Goal: Information Seeking & Learning: Check status

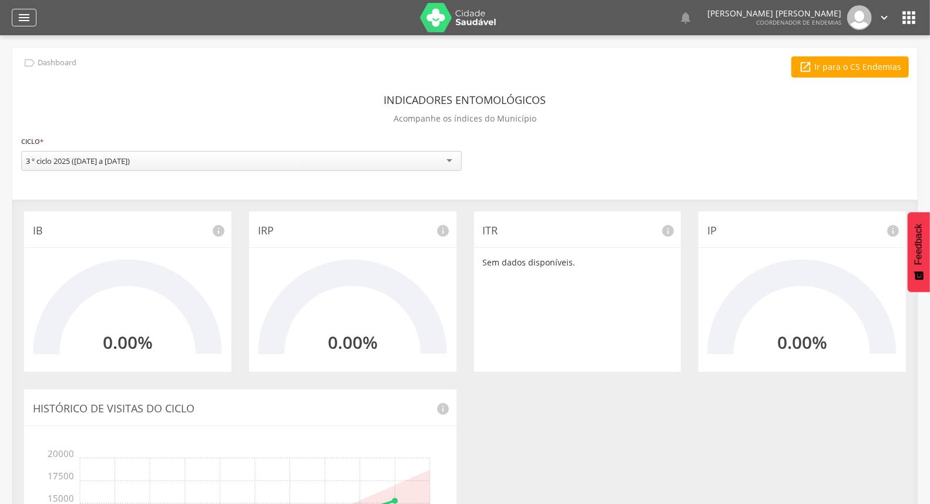
click at [19, 9] on div "" at bounding box center [24, 18] width 25 height 18
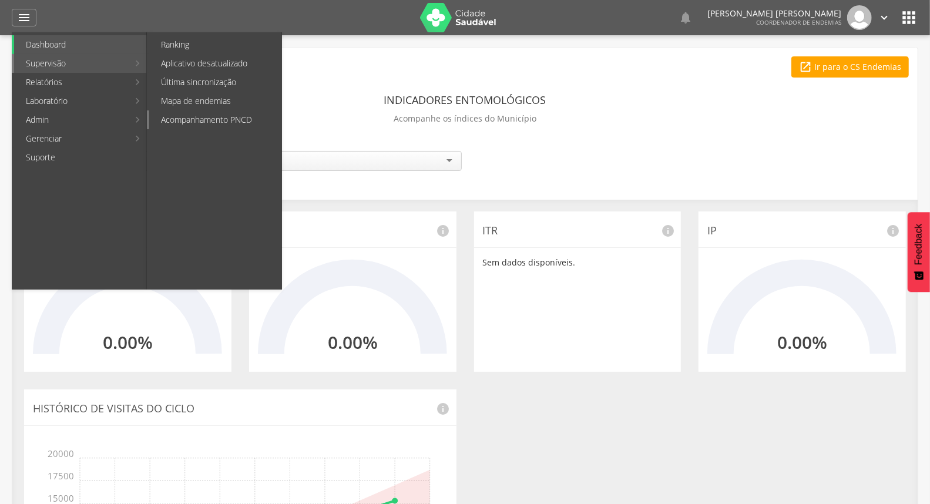
click at [225, 110] on link "Acompanhamento PNCD" at bounding box center [215, 119] width 132 height 19
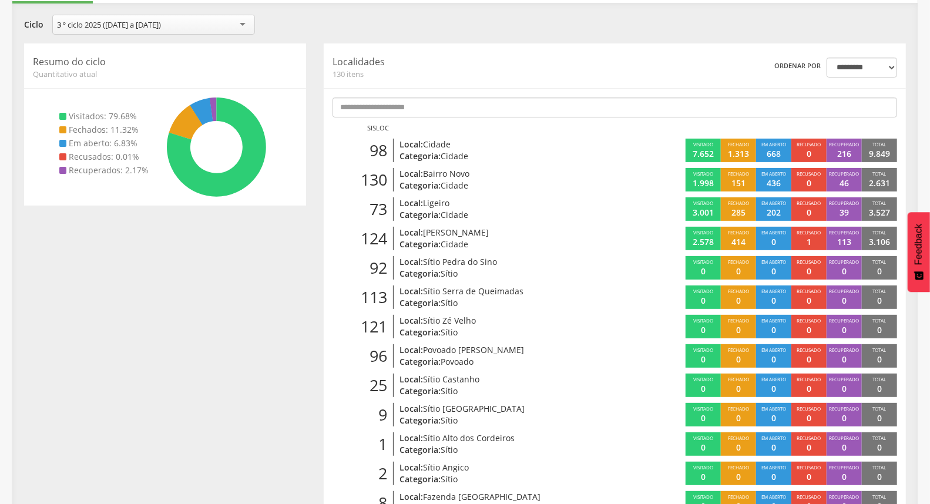
scroll to position [130, 0]
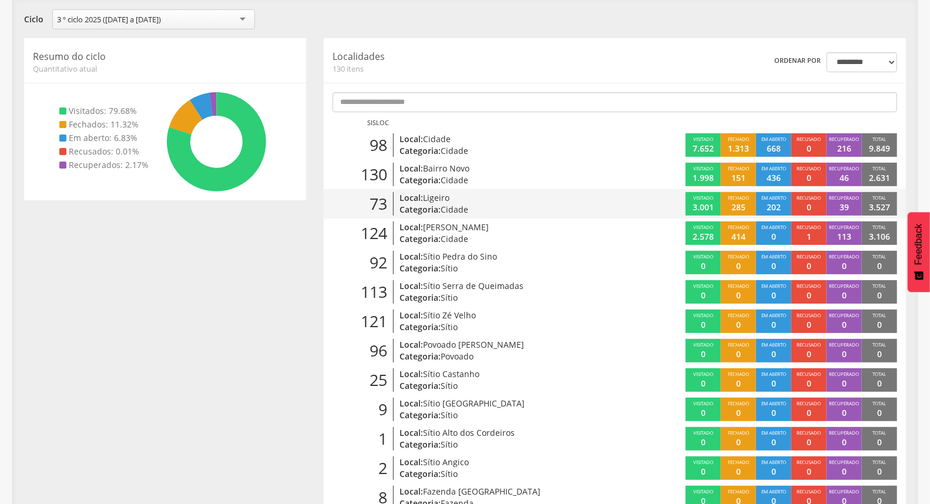
click at [598, 207] on div "73 Local: Ligeiro Categoria: Cidade" at bounding box center [469, 203] width 291 height 23
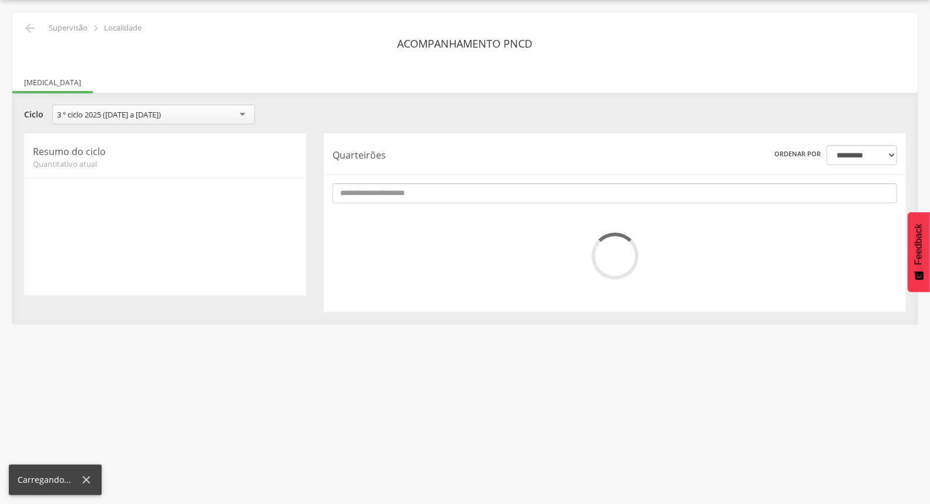
click at [598, 207] on div "**********" at bounding box center [615, 222] width 582 height 179
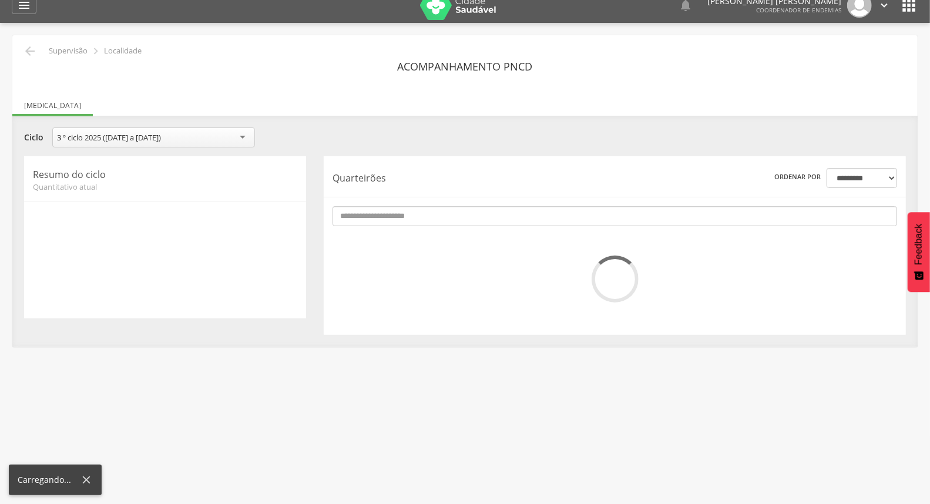
scroll to position [0, 0]
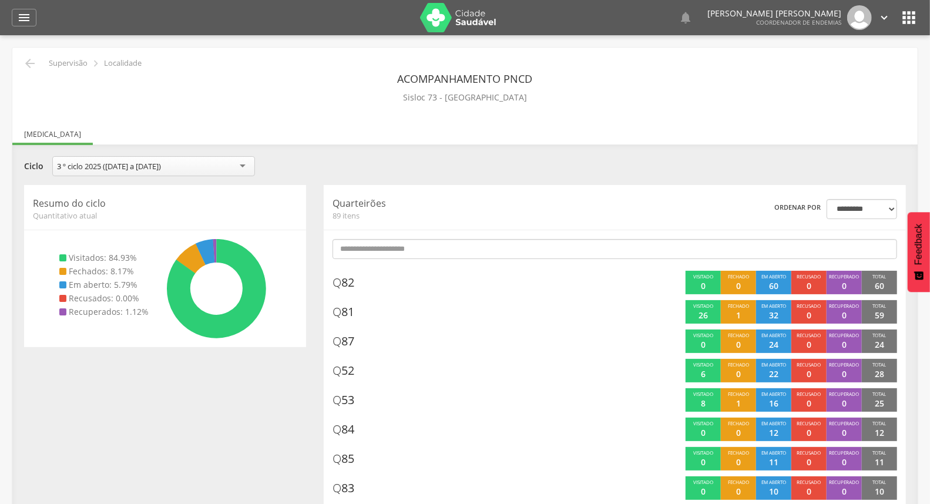
click at [33, 62] on icon "" at bounding box center [30, 63] width 14 height 14
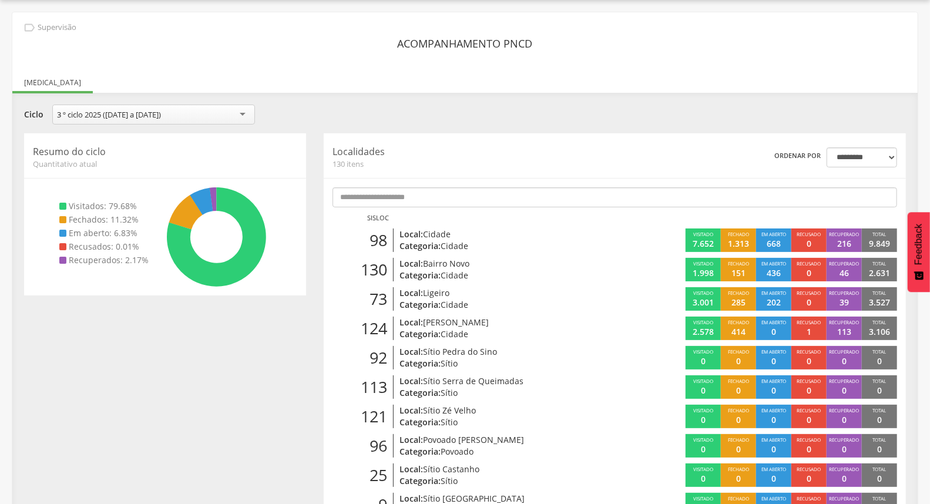
click at [571, 119] on div "**********" at bounding box center [464, 116] width 899 height 23
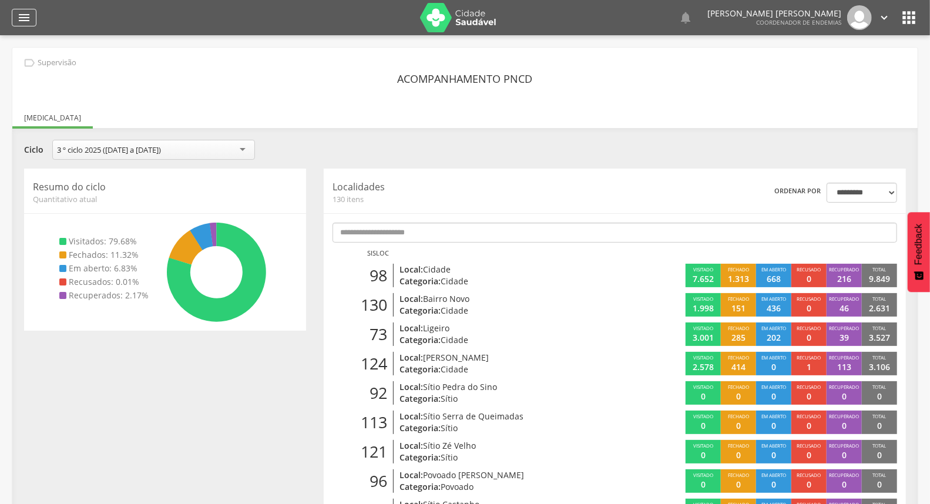
click at [22, 15] on icon "" at bounding box center [24, 18] width 14 height 14
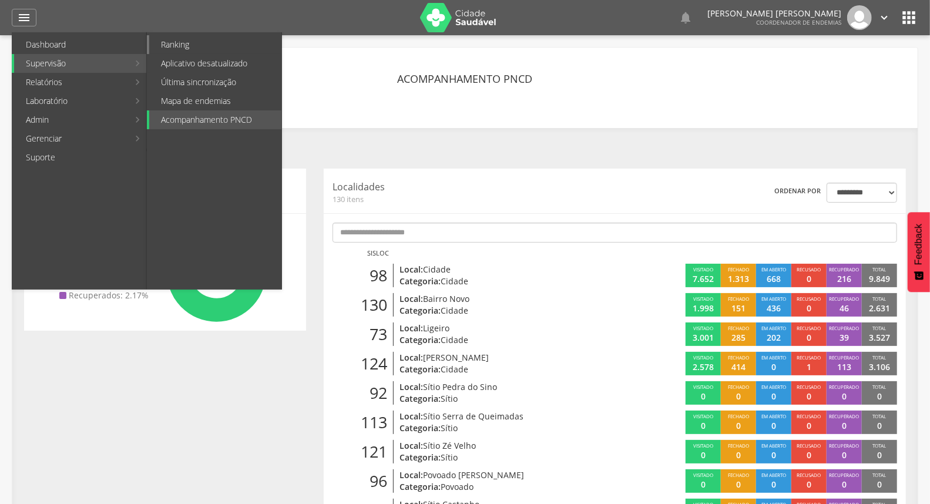
click at [175, 48] on link "Ranking" at bounding box center [215, 44] width 132 height 19
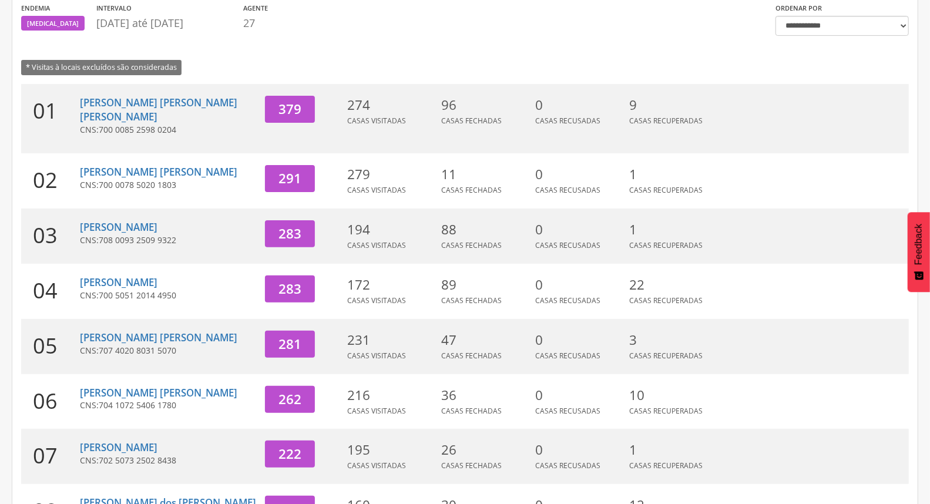
scroll to position [130, 0]
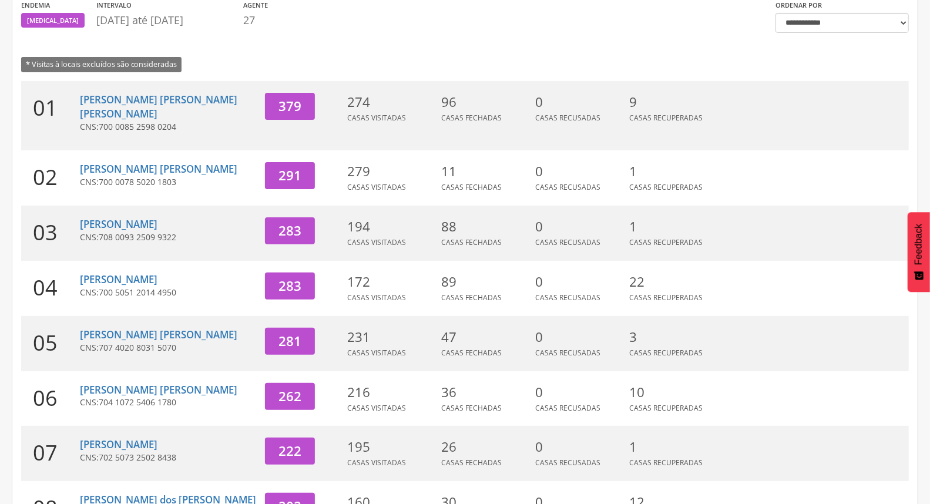
click at [127, 121] on span "700 0085 2598 0204" at bounding box center [138, 126] width 78 height 11
click at [130, 102] on link "[PERSON_NAME] [PERSON_NAME] [PERSON_NAME]" at bounding box center [158, 107] width 157 height 28
type input "**********"
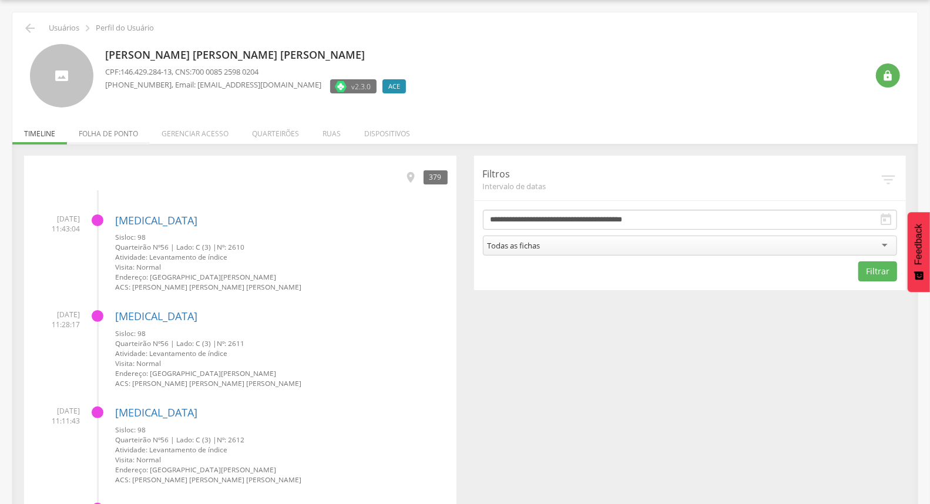
click at [121, 137] on li "Folha de ponto" at bounding box center [108, 131] width 83 height 28
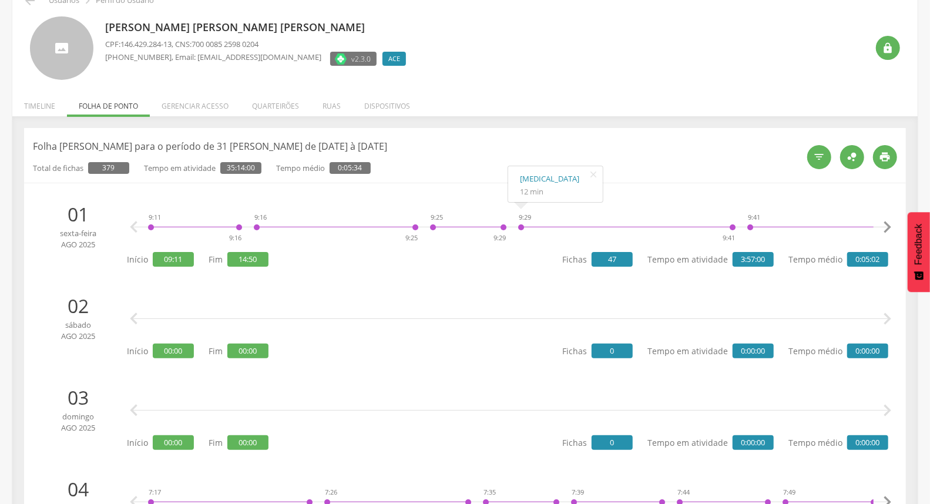
scroll to position [0, 0]
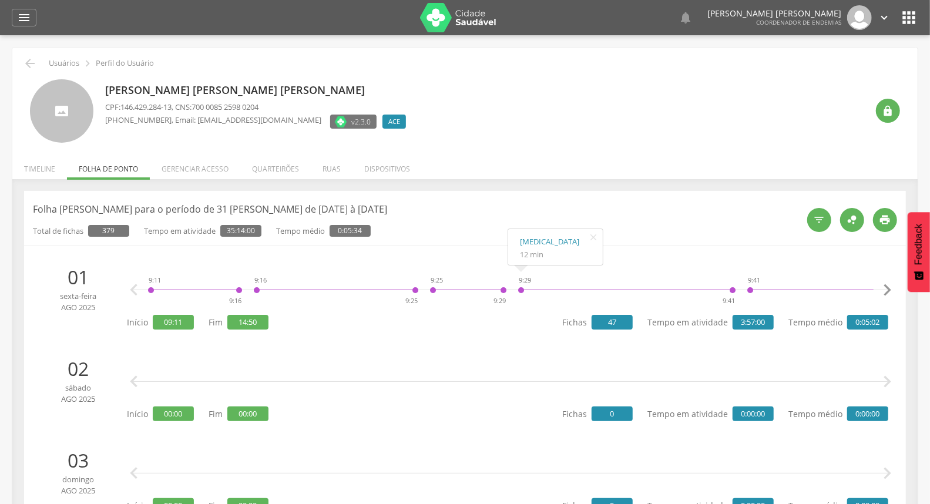
click at [50, 165] on li "Timeline" at bounding box center [39, 166] width 55 height 28
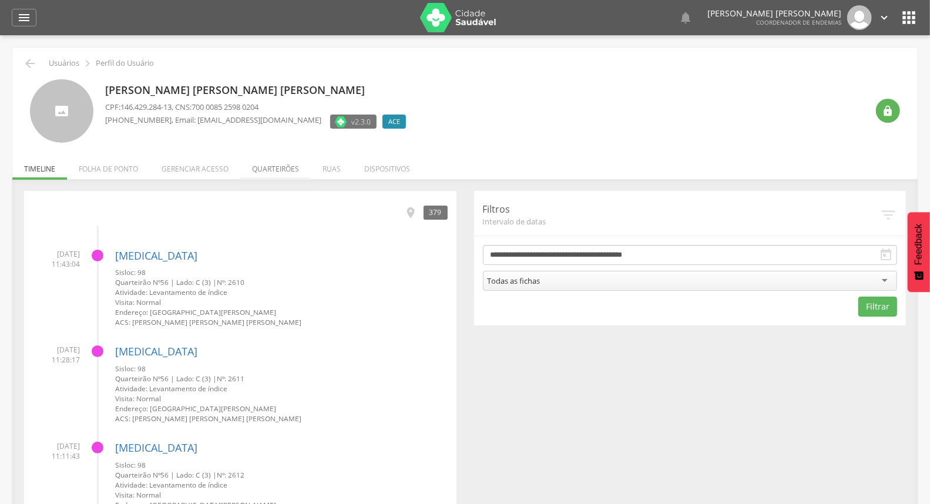
click at [270, 175] on li "Quarteirões" at bounding box center [275, 166] width 70 height 28
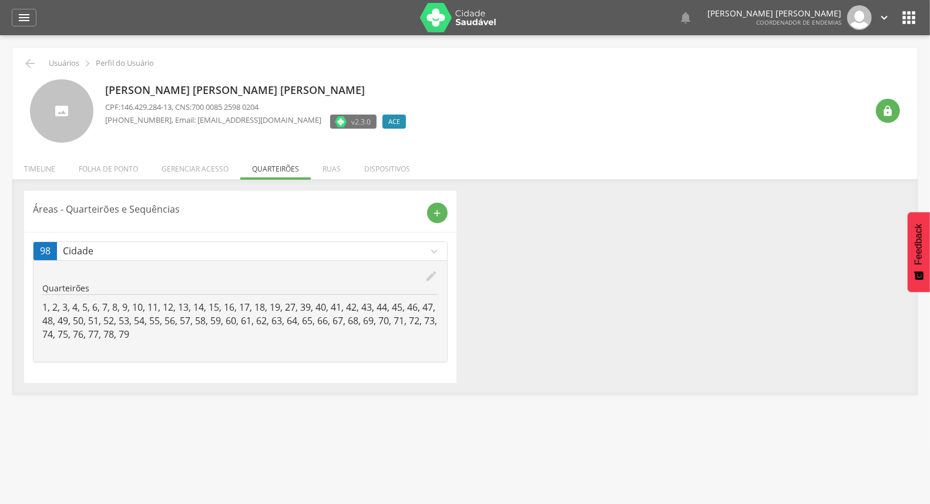
drag, startPoint x: 37, startPoint y: 166, endPoint x: 29, endPoint y: 154, distance: 14.0
click at [40, 164] on li "Timeline" at bounding box center [39, 166] width 55 height 28
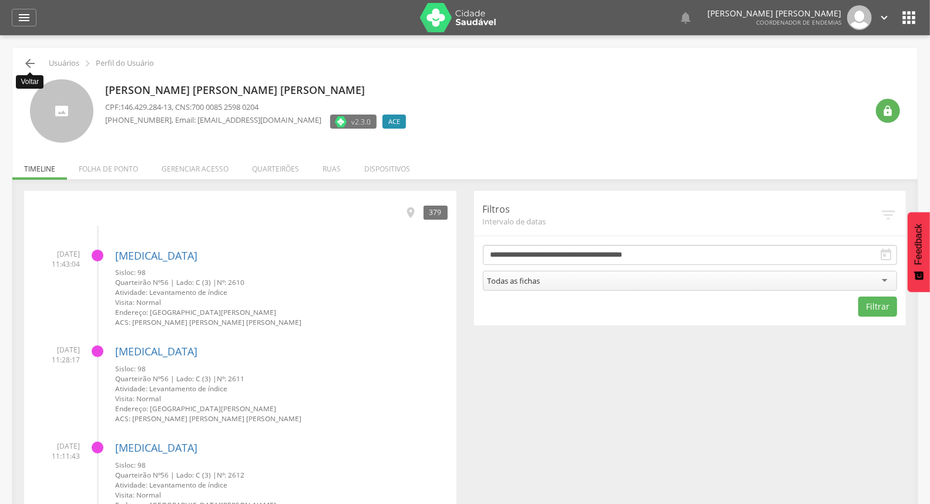
click at [26, 62] on icon "" at bounding box center [30, 63] width 14 height 14
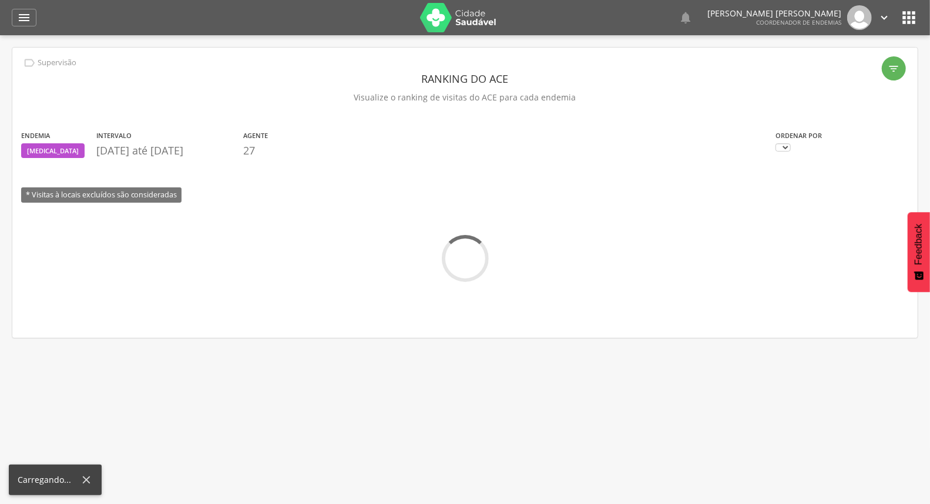
scroll to position [35, 0]
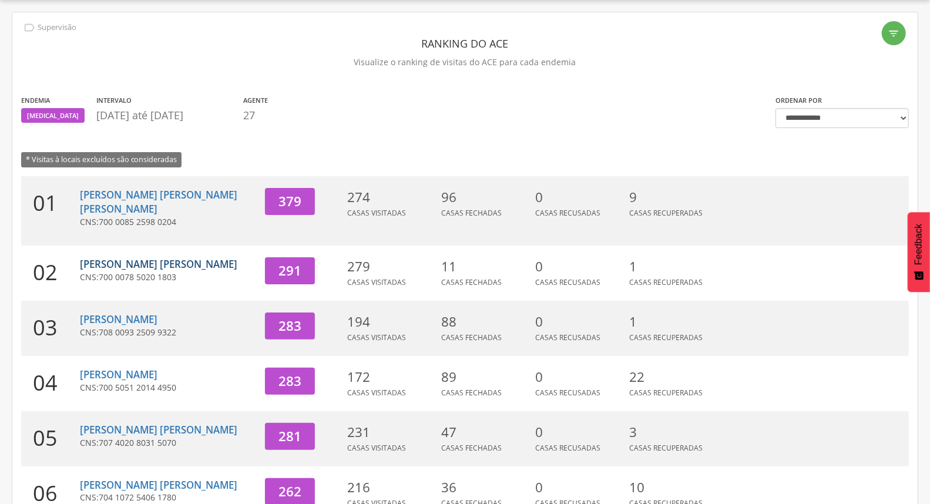
click at [117, 257] on link "[PERSON_NAME] [PERSON_NAME]" at bounding box center [158, 264] width 157 height 14
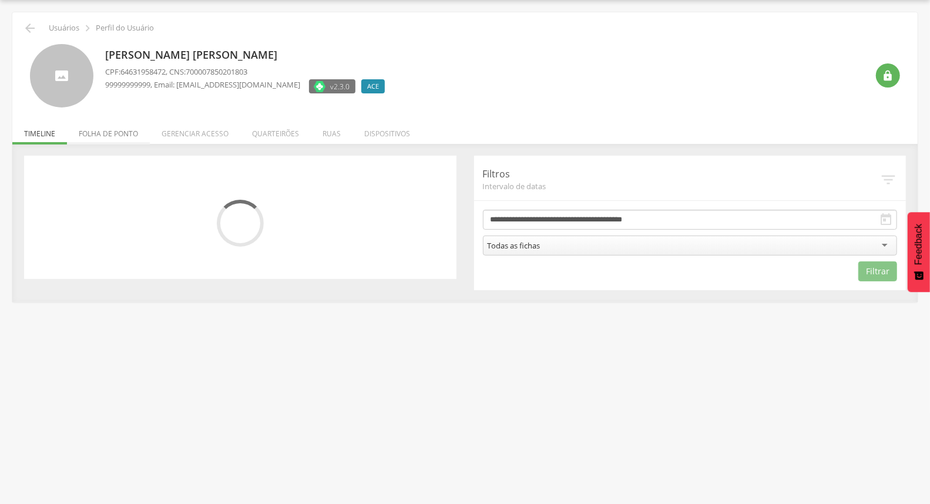
click at [116, 136] on li "Folha de ponto" at bounding box center [108, 131] width 83 height 28
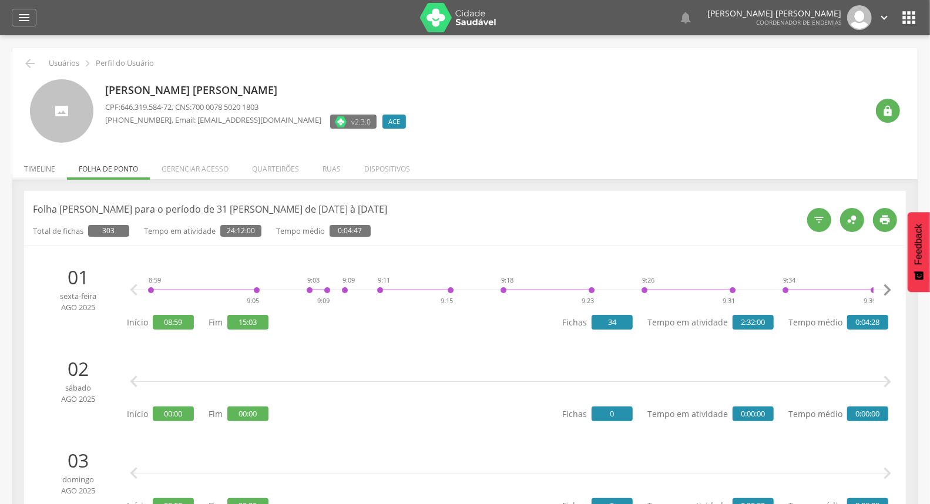
click at [40, 173] on li "Timeline" at bounding box center [39, 166] width 55 height 28
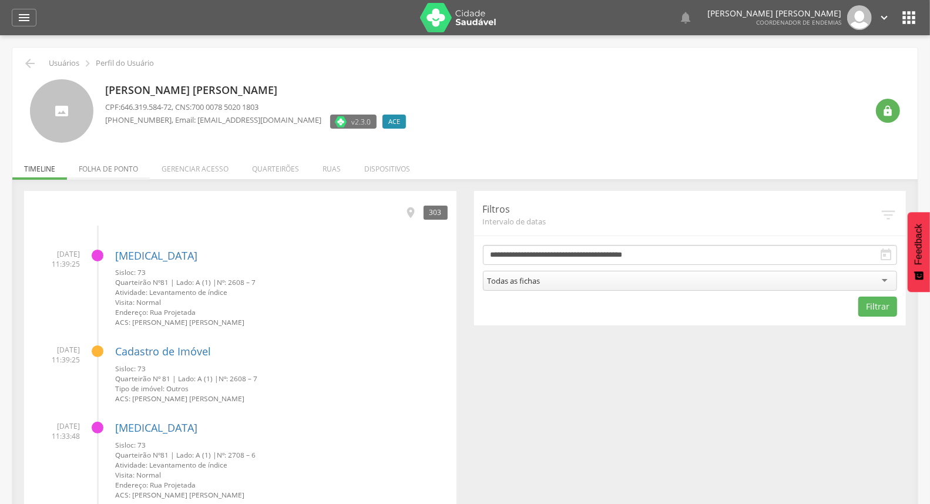
click at [123, 166] on li "Folha de ponto" at bounding box center [108, 166] width 83 height 28
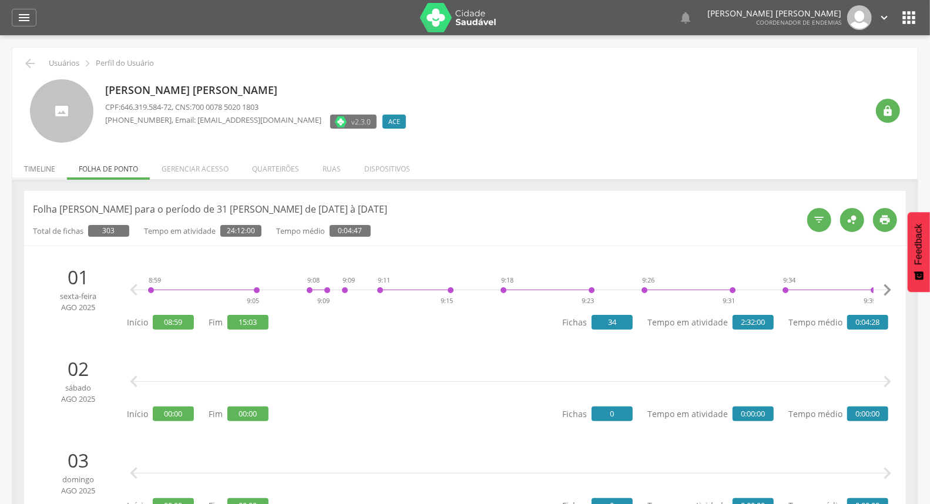
click at [39, 170] on li "Timeline" at bounding box center [39, 166] width 55 height 28
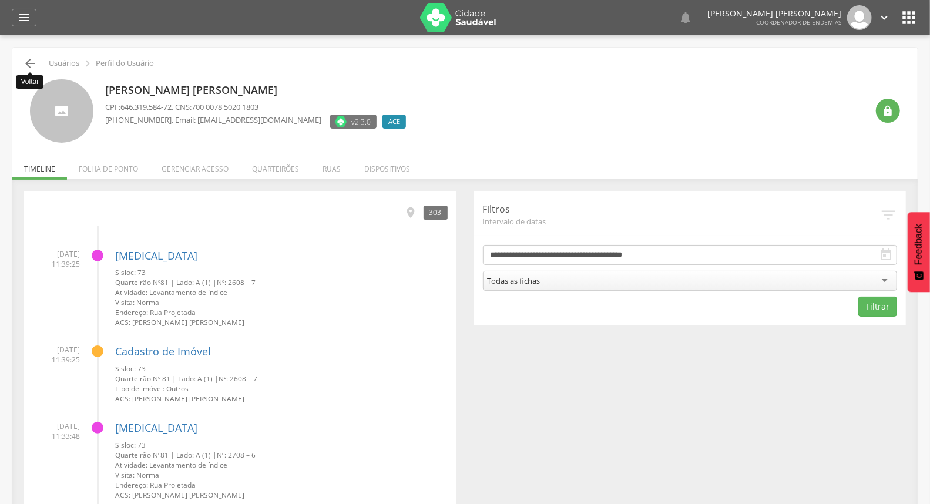
click at [28, 61] on icon "" at bounding box center [30, 63] width 14 height 14
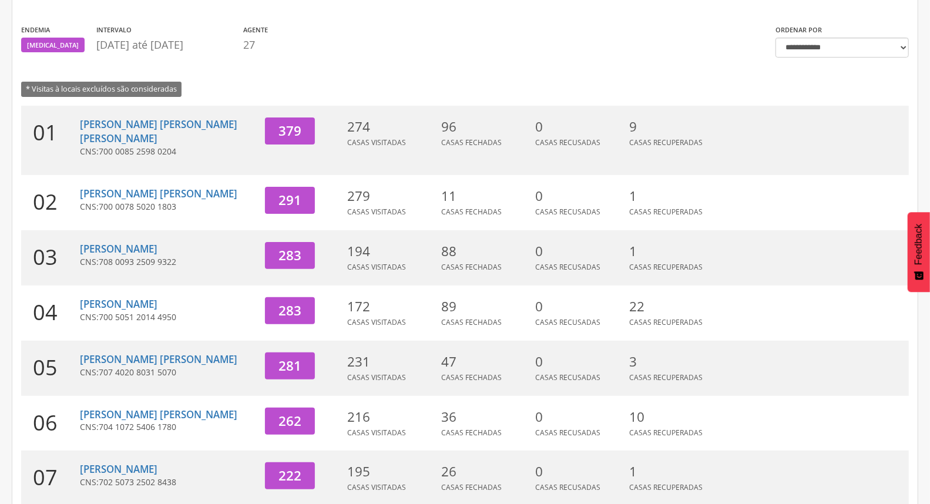
scroll to position [231, 0]
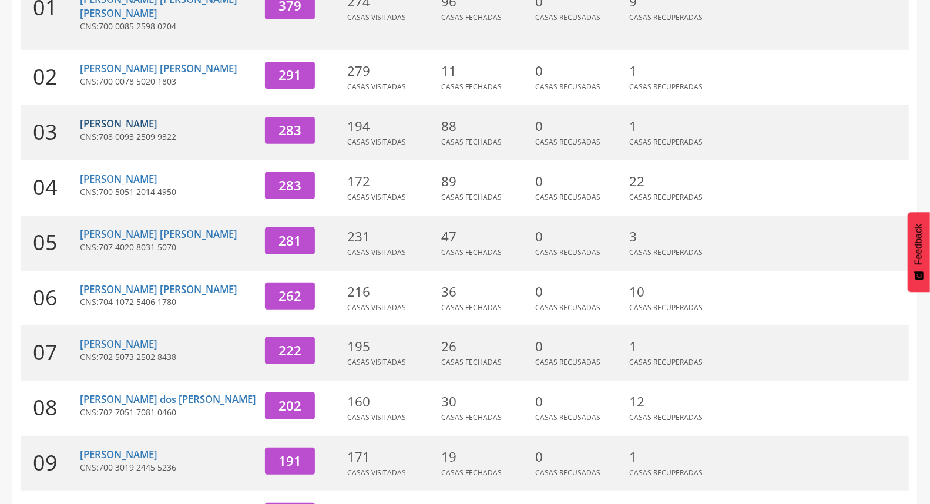
click at [115, 117] on link "[PERSON_NAME]" at bounding box center [119, 124] width 78 height 14
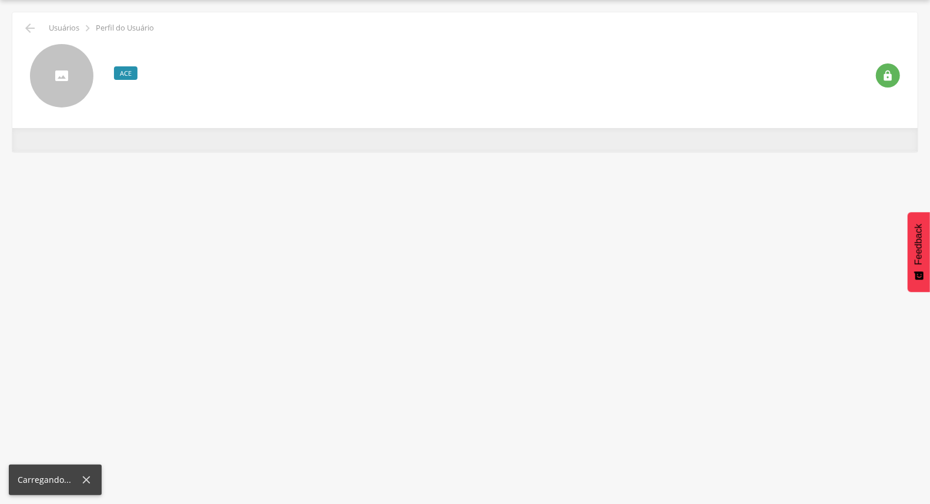
scroll to position [35, 0]
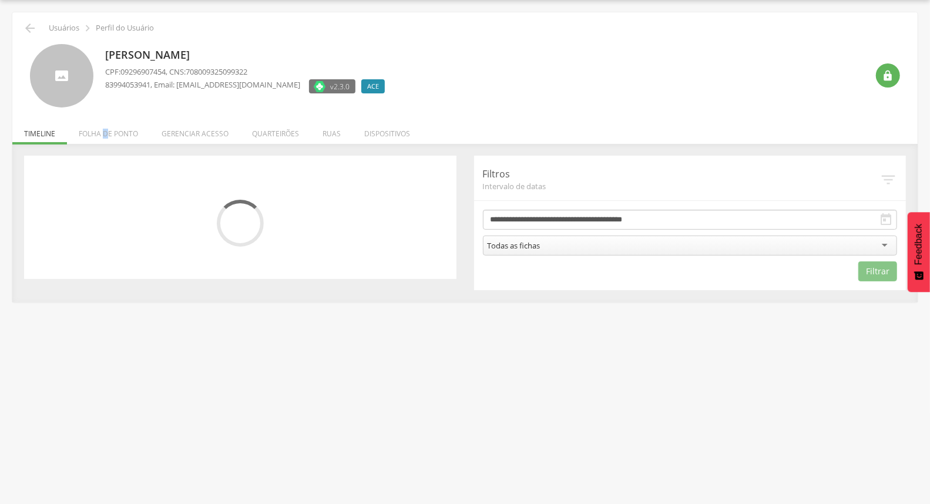
click at [106, 131] on li "Folha de ponto" at bounding box center [108, 131] width 83 height 28
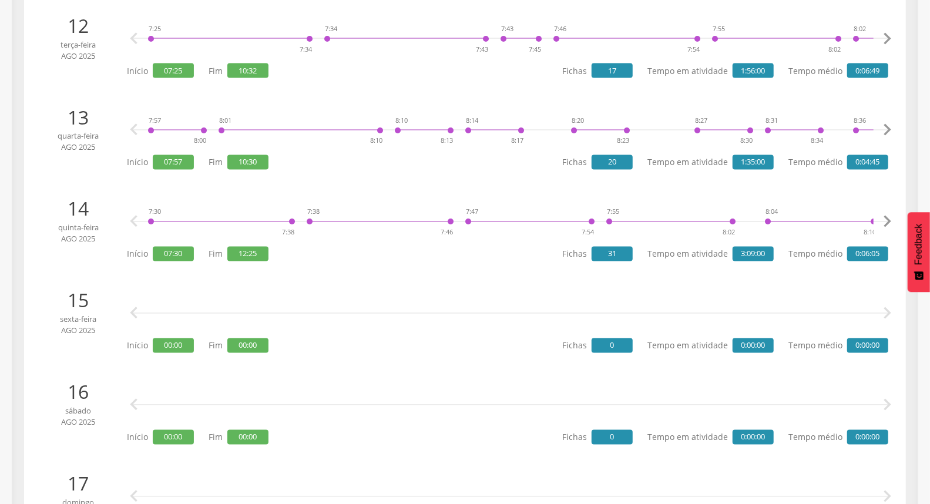
scroll to position [1275, 0]
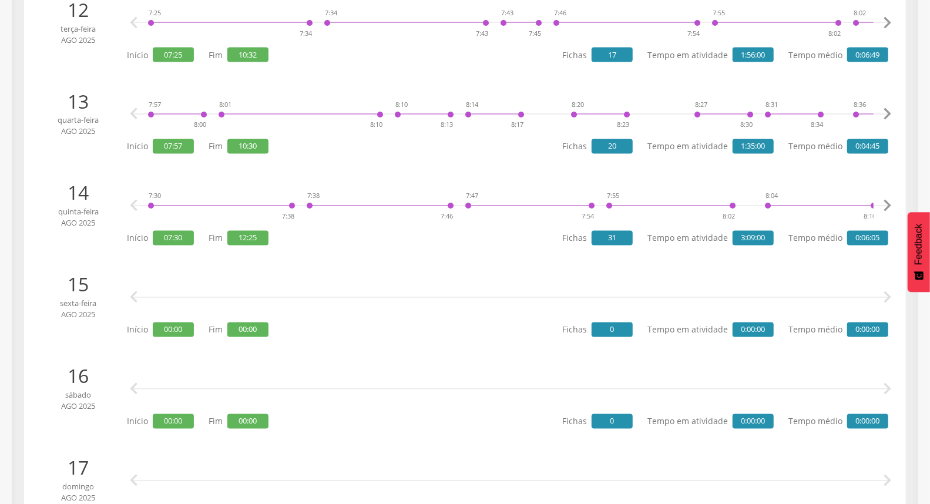
click at [413, 299] on div at bounding box center [510, 297] width 726 height 35
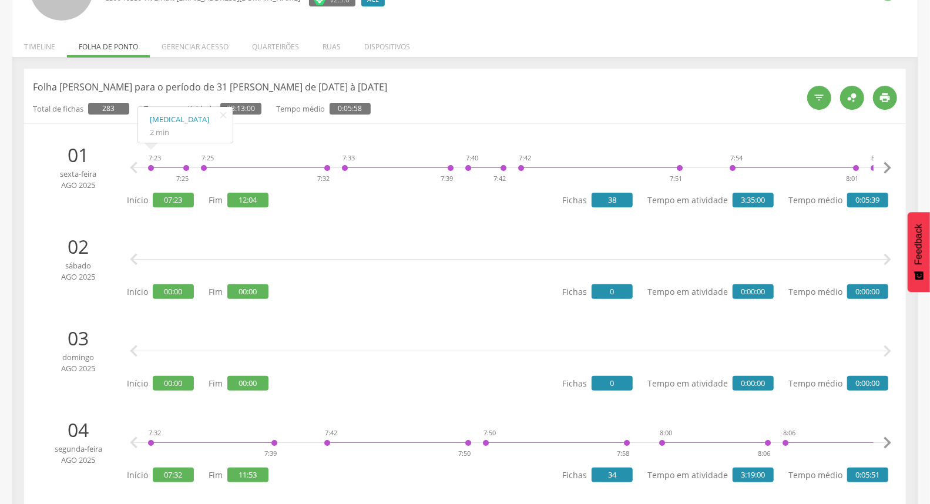
scroll to position [0, 0]
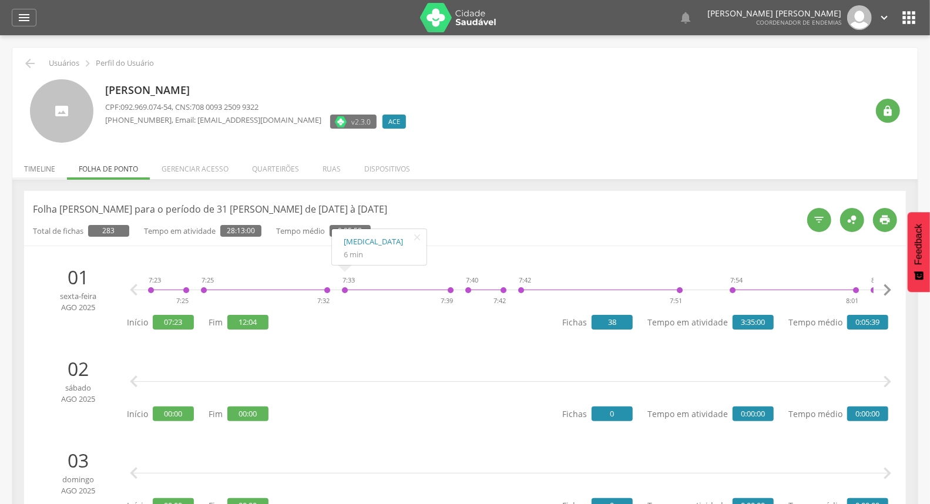
click at [30, 168] on li "Timeline" at bounding box center [39, 166] width 55 height 28
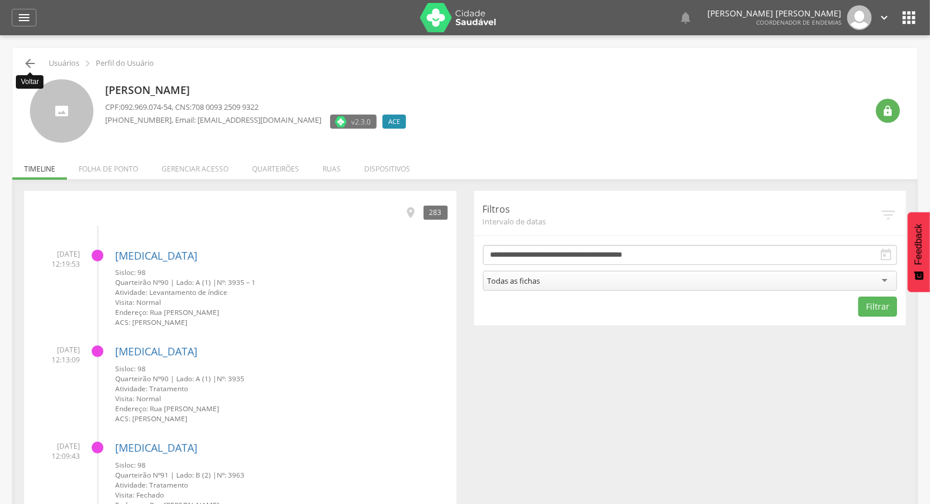
click at [27, 59] on icon "" at bounding box center [30, 63] width 14 height 14
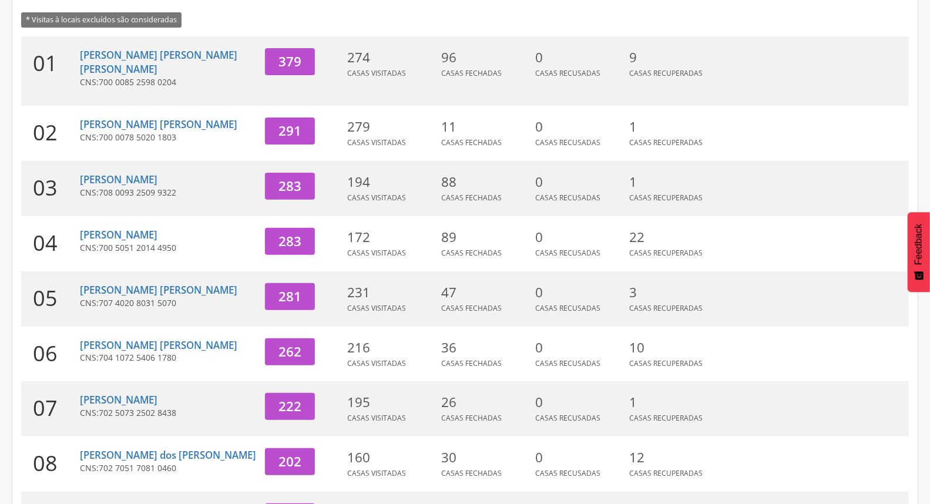
scroll to position [311, 0]
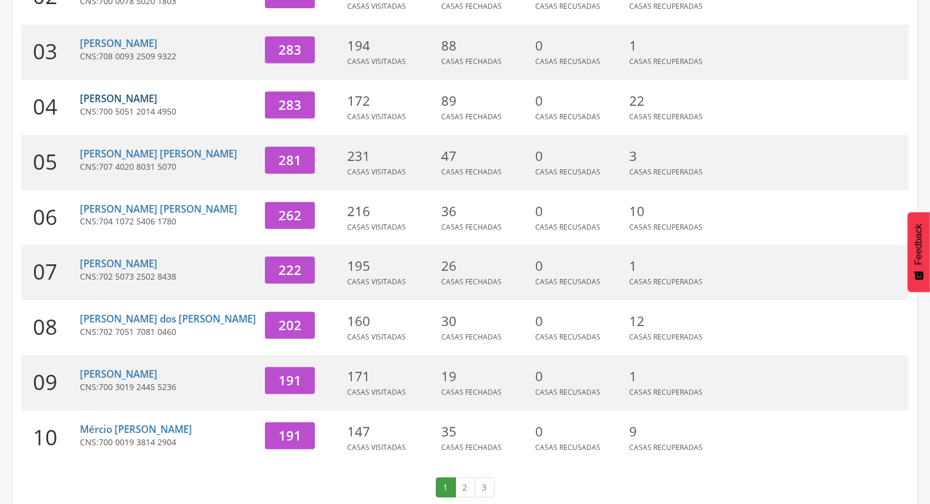
click at [157, 92] on link "[PERSON_NAME]" at bounding box center [119, 99] width 78 height 14
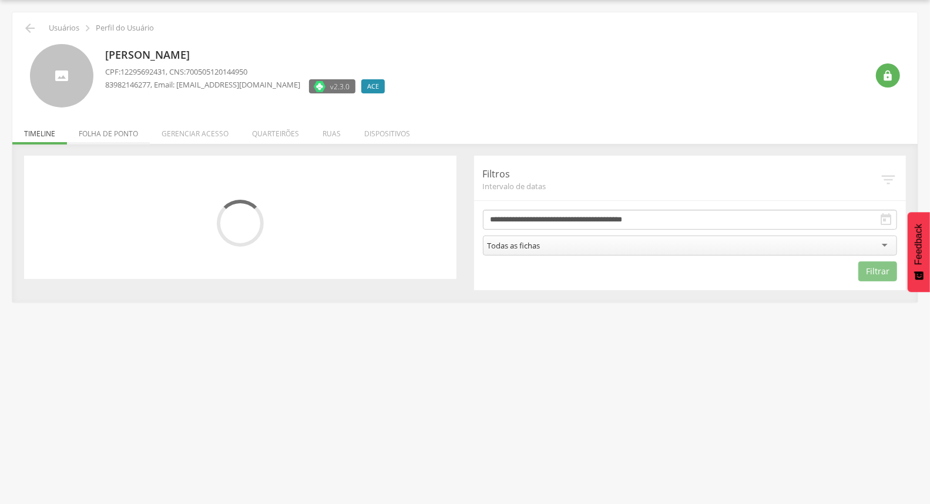
click at [97, 139] on li "Folha de ponto" at bounding box center [108, 131] width 83 height 28
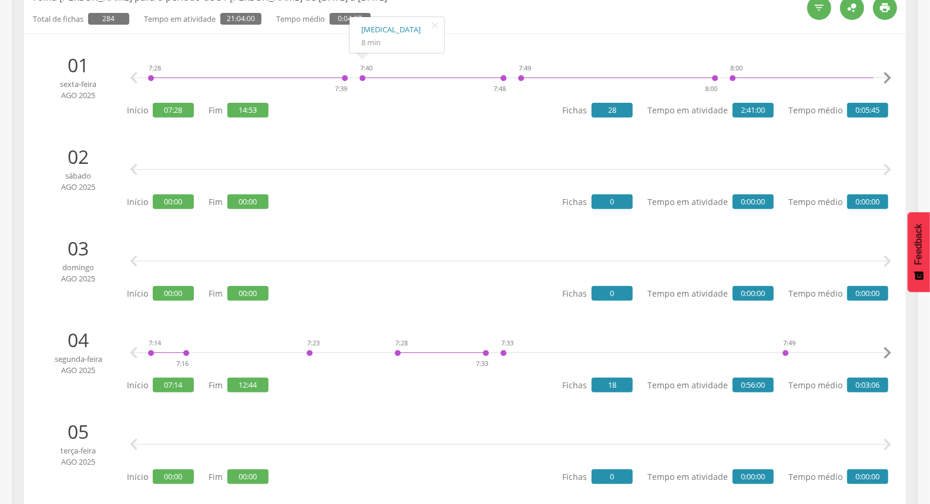
scroll to position [0, 0]
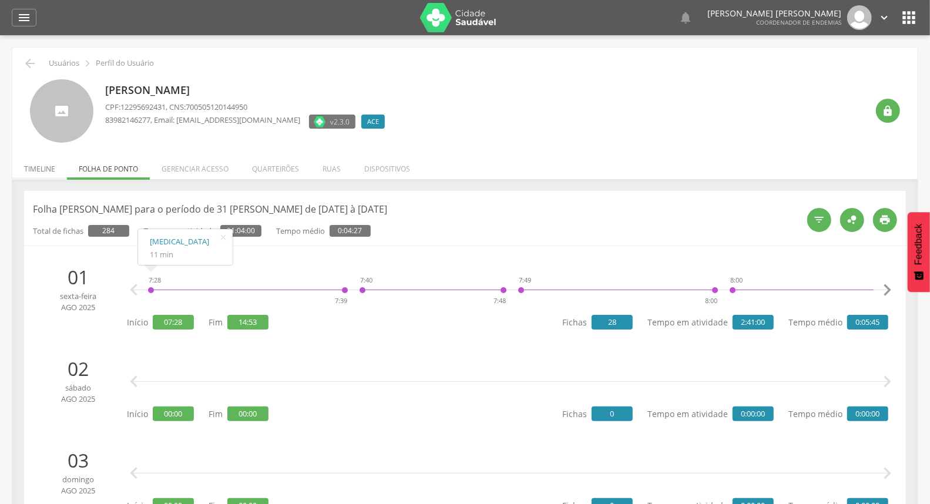
click at [47, 171] on li "Timeline" at bounding box center [39, 166] width 55 height 28
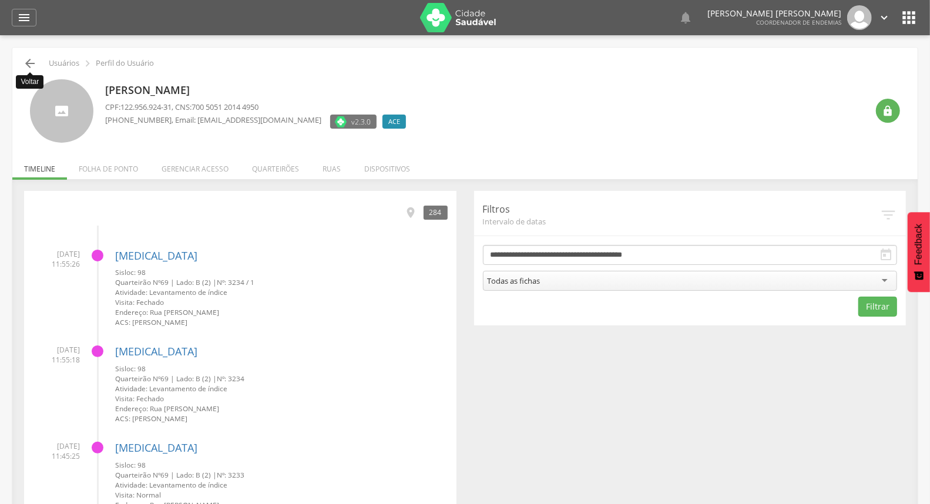
click at [25, 60] on icon "" at bounding box center [30, 63] width 14 height 14
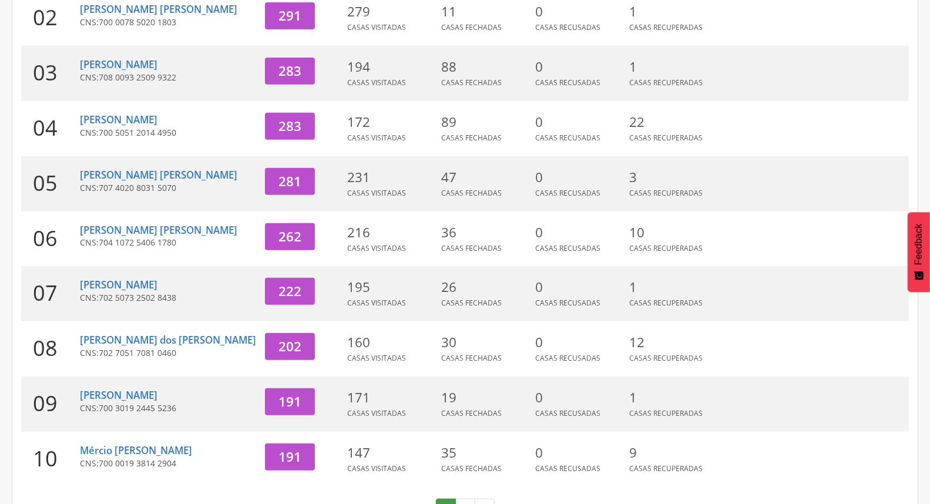
scroll to position [311, 0]
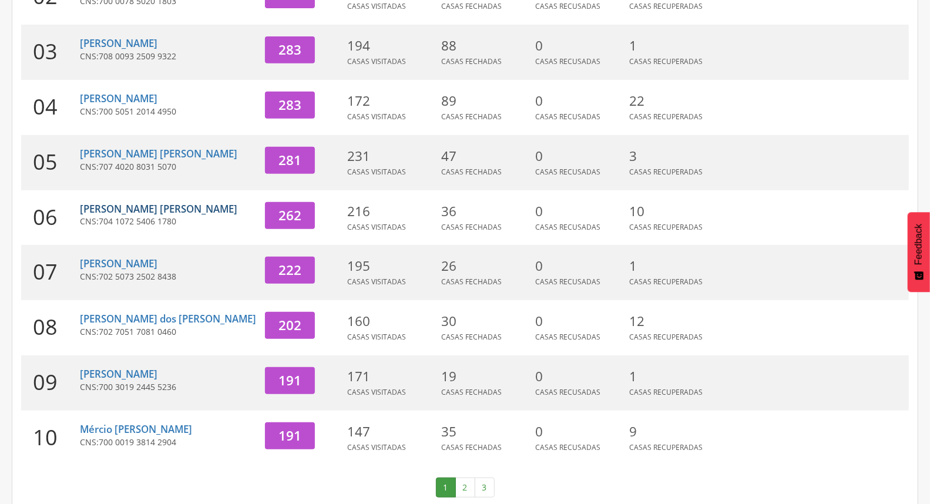
click at [133, 202] on link "[PERSON_NAME] [PERSON_NAME]" at bounding box center [158, 209] width 157 height 14
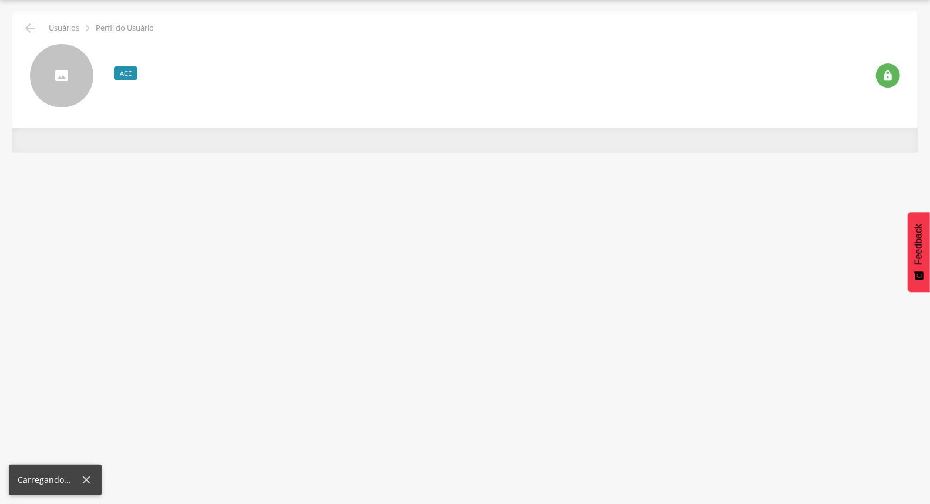
scroll to position [35, 0]
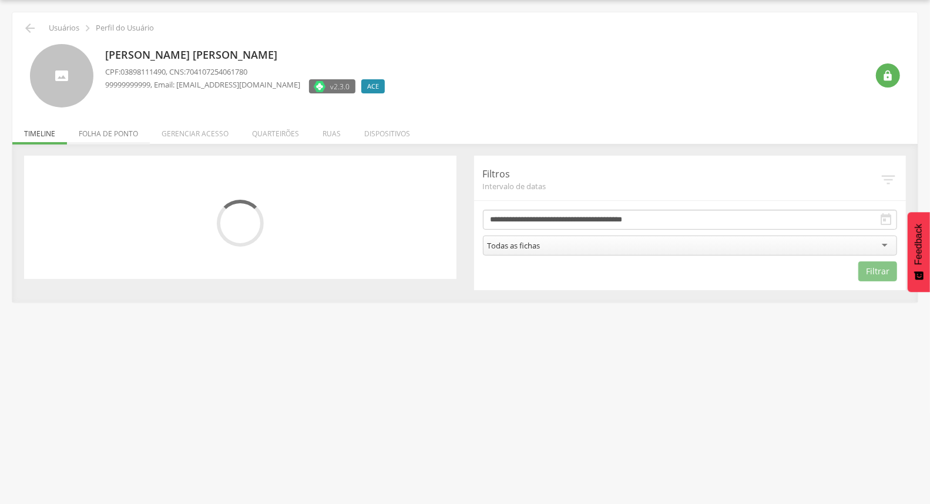
click at [128, 138] on li "Folha de ponto" at bounding box center [108, 131] width 83 height 28
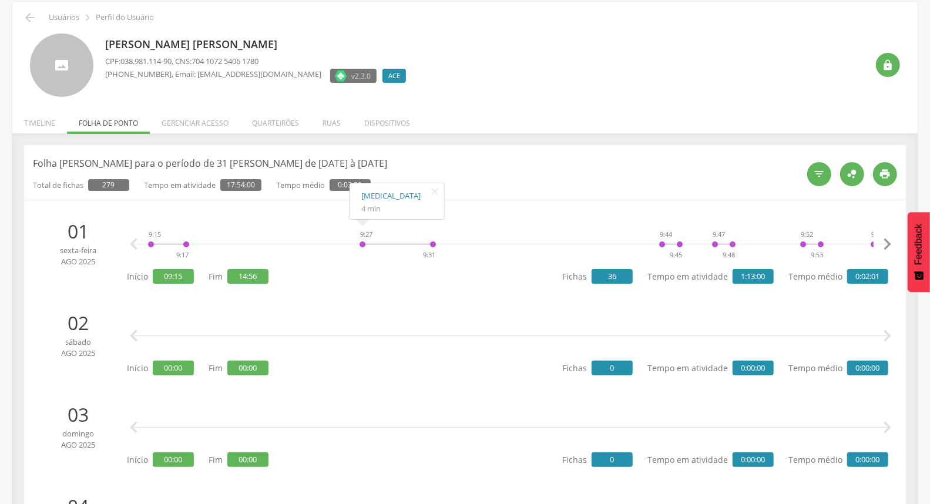
scroll to position [0, 0]
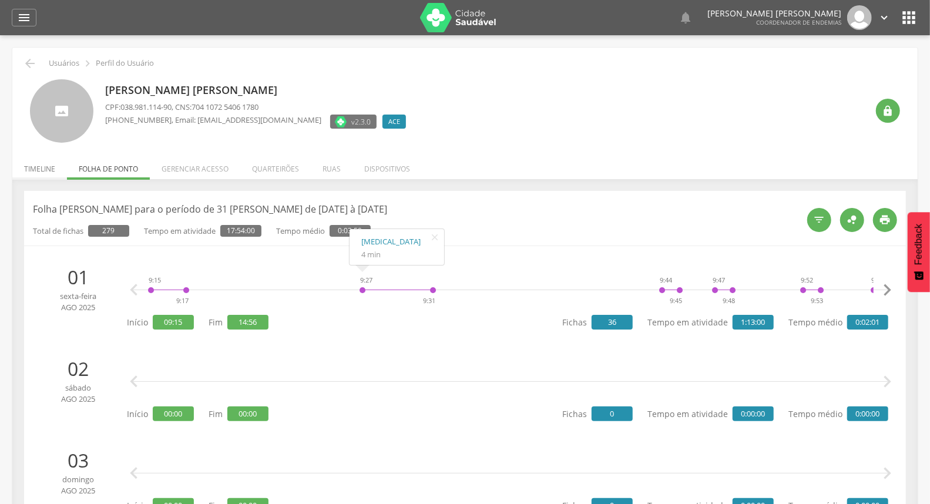
click at [33, 167] on li "Timeline" at bounding box center [39, 166] width 55 height 28
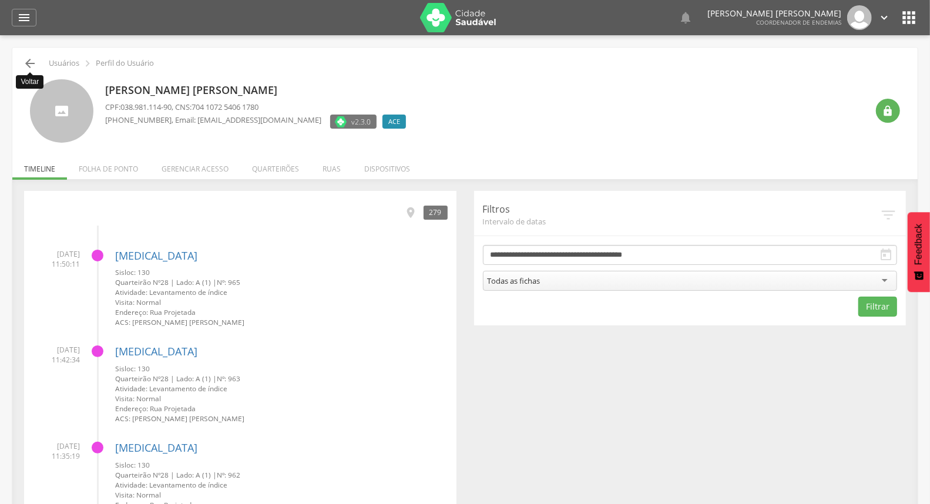
click at [36, 60] on icon "" at bounding box center [30, 63] width 14 height 14
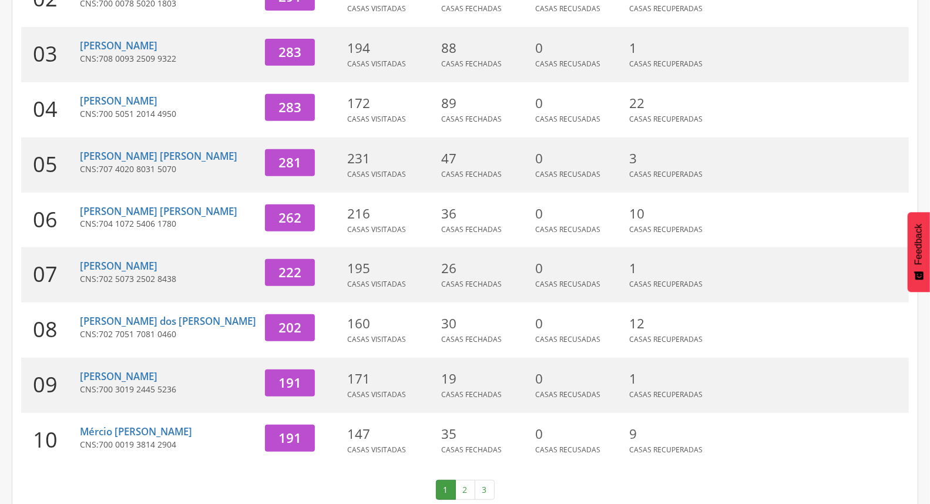
scroll to position [311, 0]
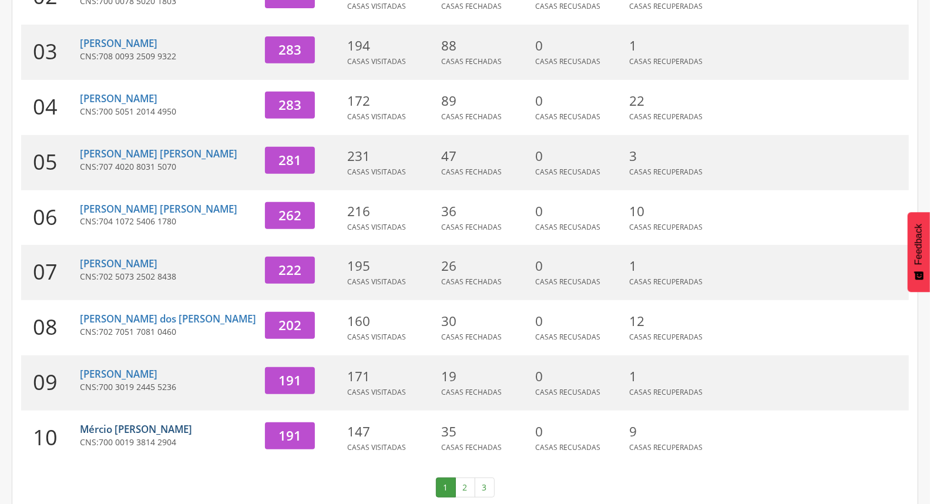
click at [130, 422] on link "Mércio [PERSON_NAME]" at bounding box center [136, 429] width 112 height 14
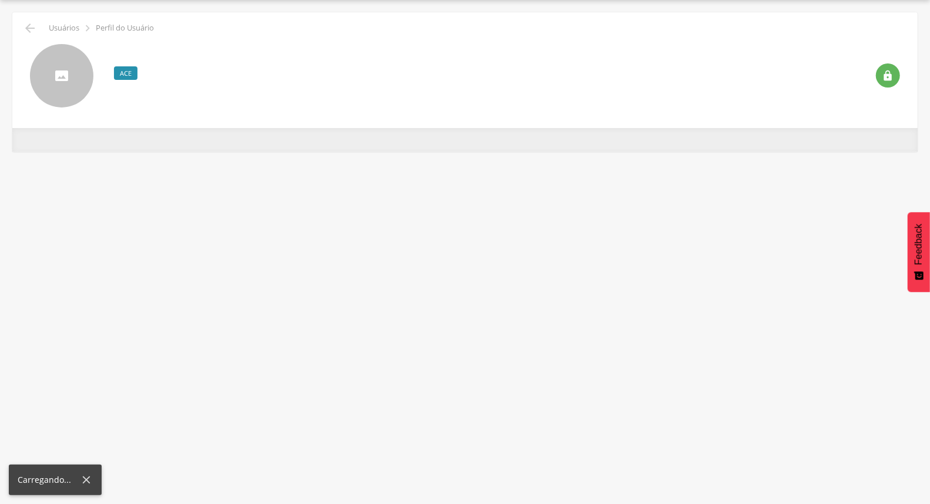
scroll to position [35, 0]
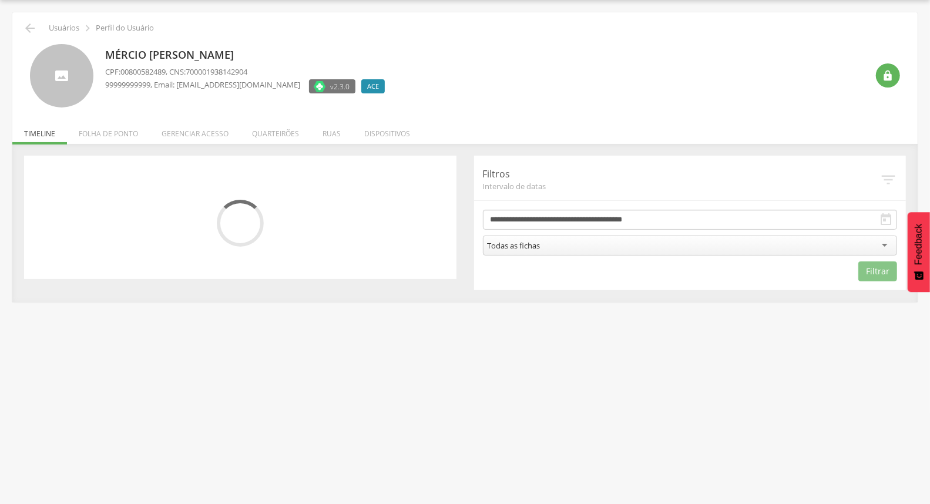
click at [109, 131] on li "Folha de ponto" at bounding box center [108, 131] width 83 height 28
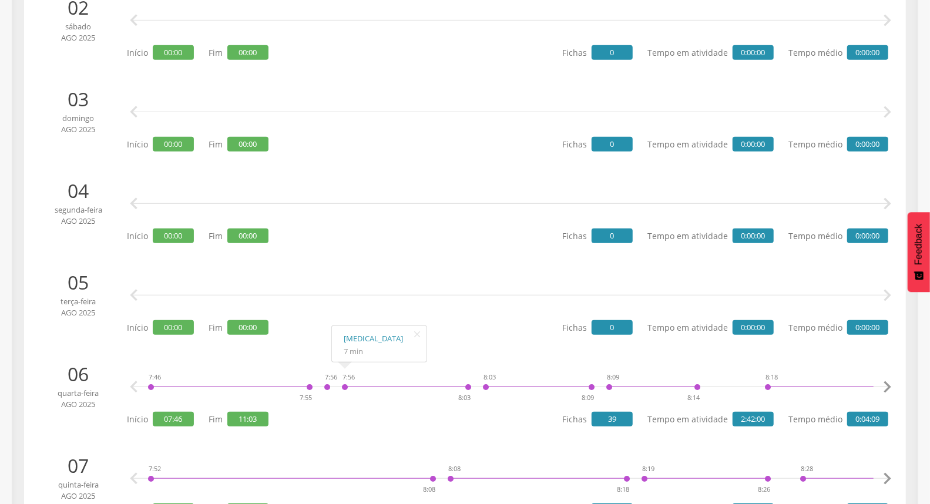
scroll to position [0, 0]
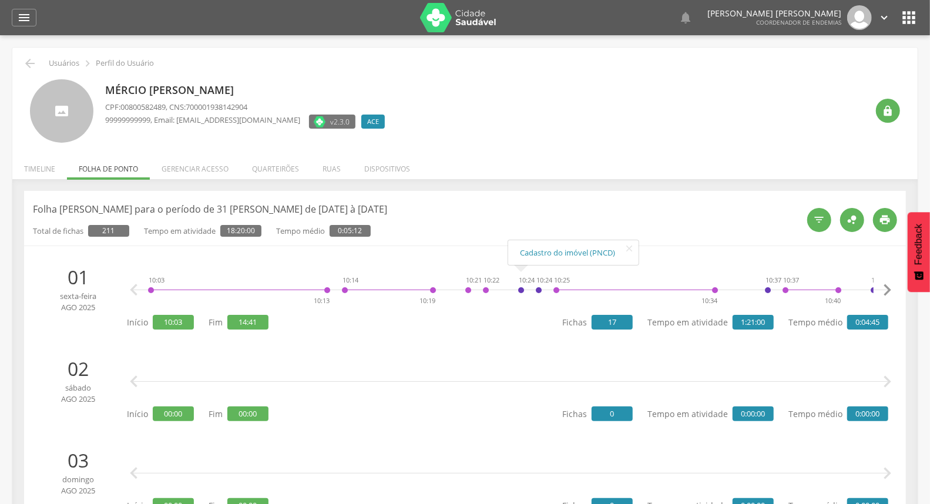
click at [28, 7] on div " Dashboard Supervisão Ranking Aplicativo desatualizado Última sincronização Ma…" at bounding box center [465, 17] width 906 height 35
click at [28, 15] on icon "" at bounding box center [24, 18] width 14 height 14
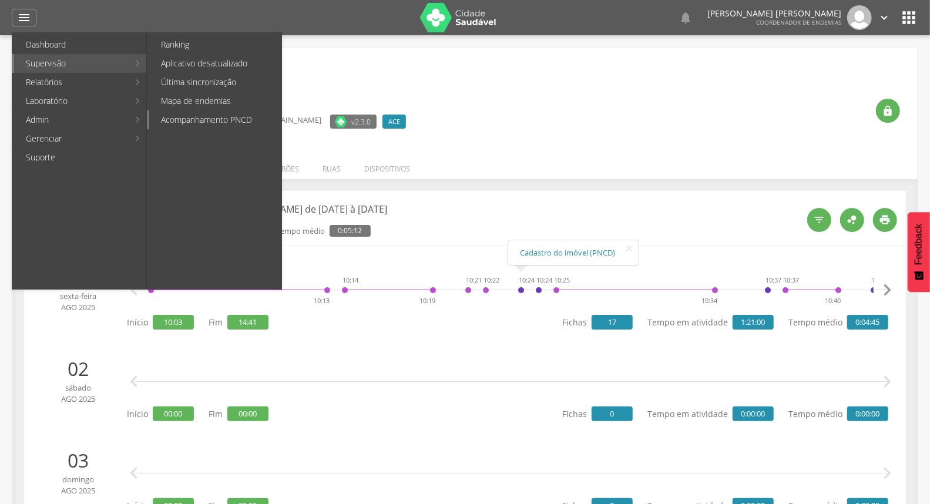
click at [241, 119] on link "Acompanhamento PNCD" at bounding box center [215, 119] width 132 height 19
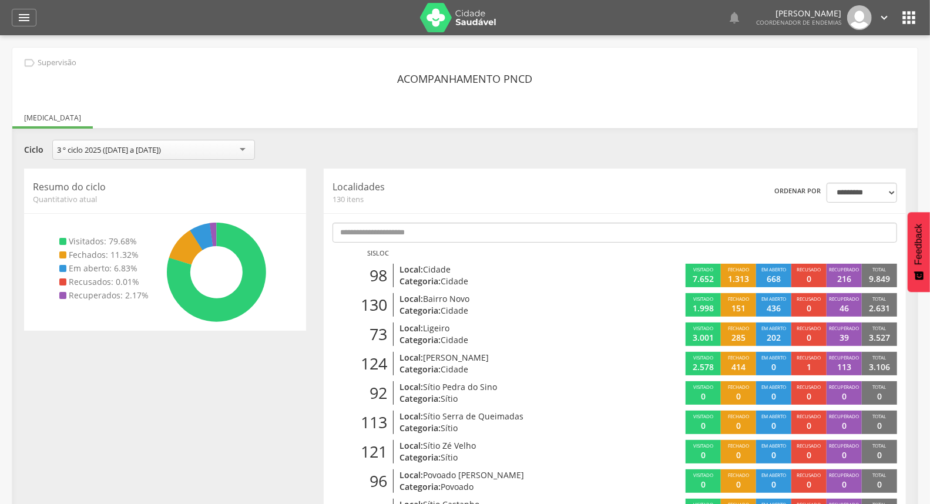
click at [882, 16] on icon "" at bounding box center [883, 17] width 13 height 13
click at [816, 71] on link "Sair" at bounding box center [843, 67] width 93 height 15
